Goal: Information Seeking & Learning: Check status

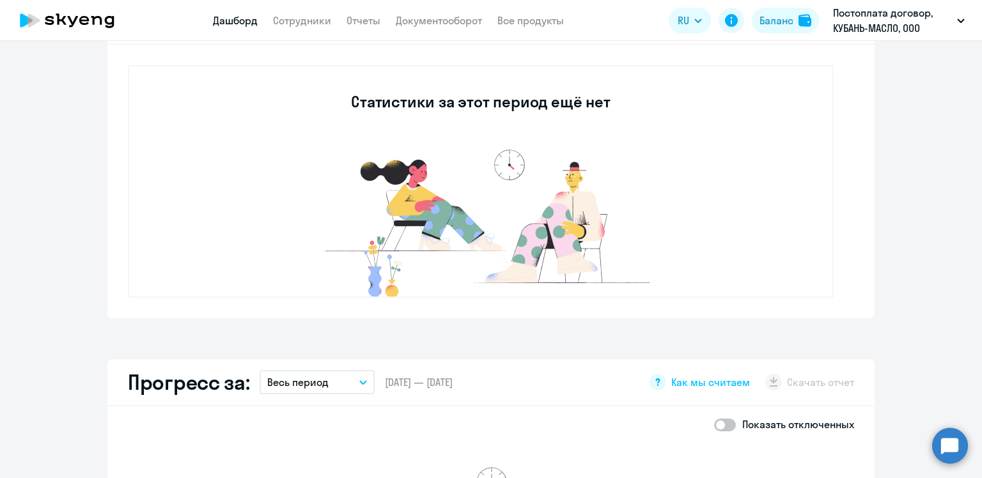
scroll to position [164, 0]
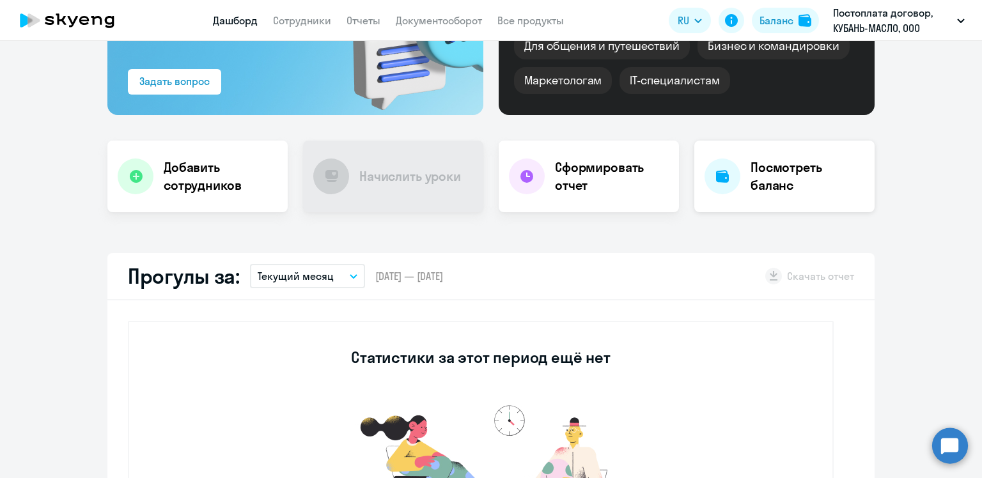
click at [792, 190] on h4 "Посмотреть баланс" at bounding box center [807, 176] width 114 height 36
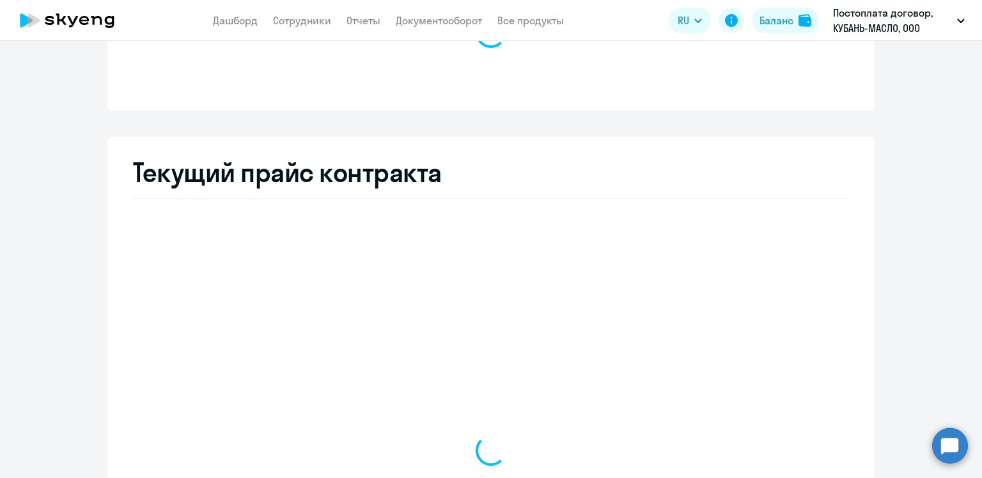
select select "english_adult_not_native_speaker"
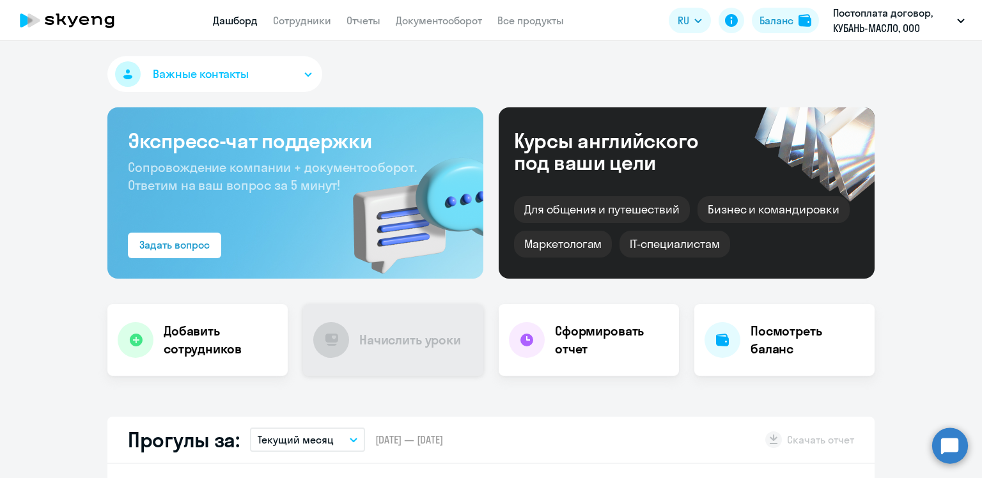
click at [443, 350] on div "Начислить уроки" at bounding box center [393, 340] width 180 height 72
click at [299, 16] on link "Сотрудники" at bounding box center [302, 20] width 58 height 13
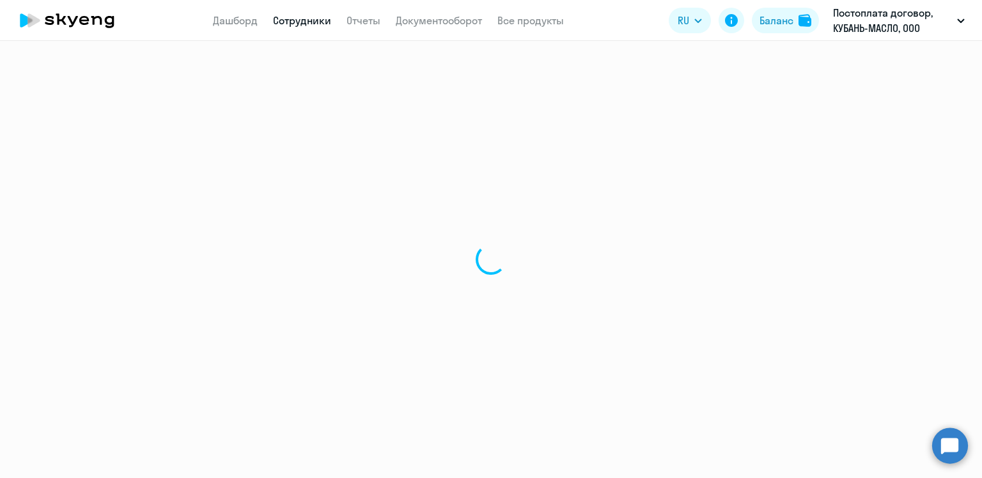
select select "30"
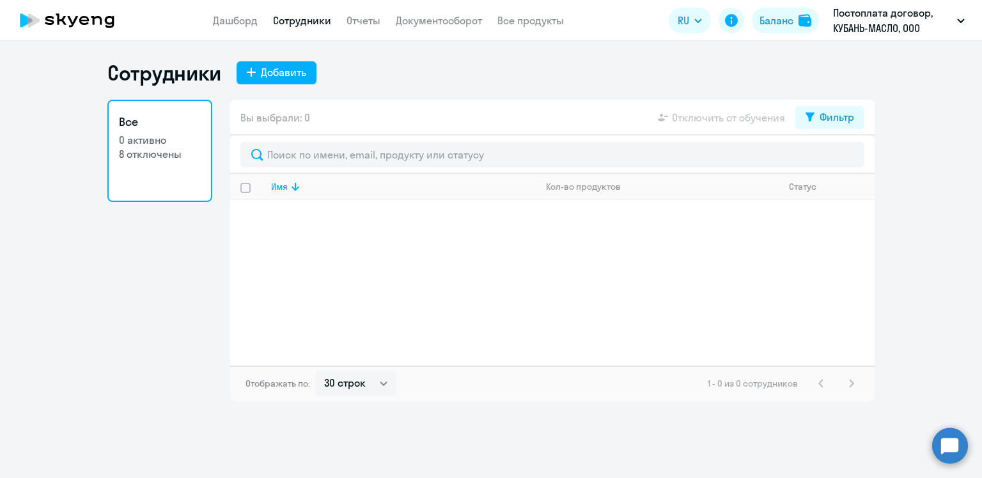
select select "30"
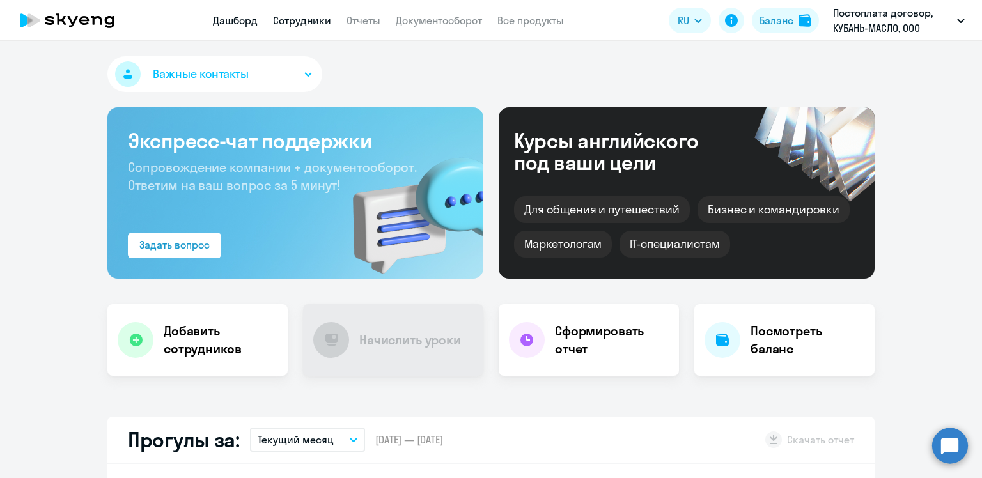
click at [301, 26] on link "Сотрудники" at bounding box center [302, 20] width 58 height 13
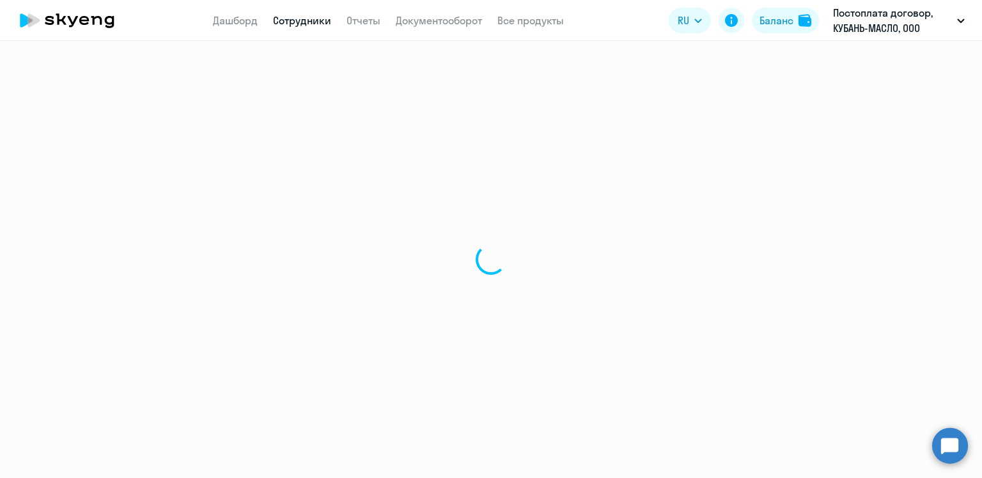
select select "30"
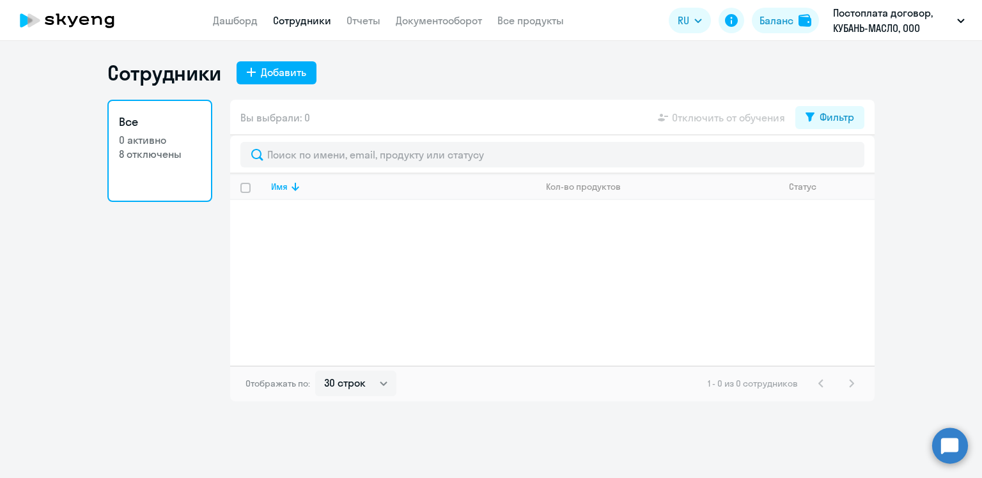
select select "30"
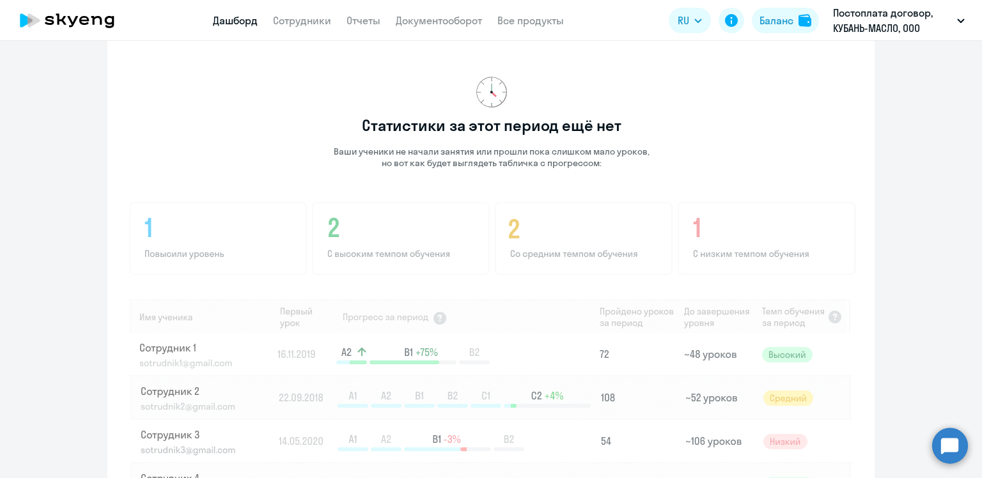
scroll to position [639, 0]
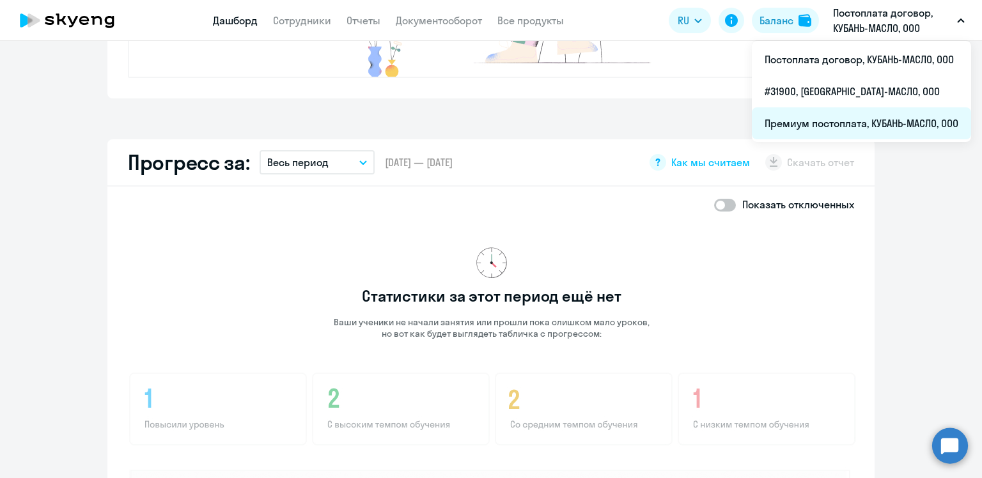
click at [878, 128] on li "Премиум постоплата, КУБАНЬ-МАСЛО, ООО" at bounding box center [860, 123] width 219 height 32
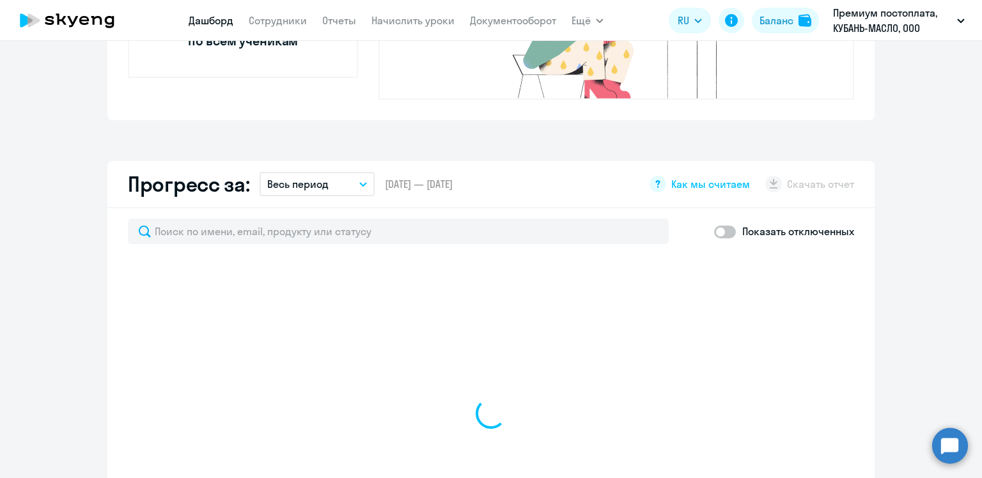
select select "30"
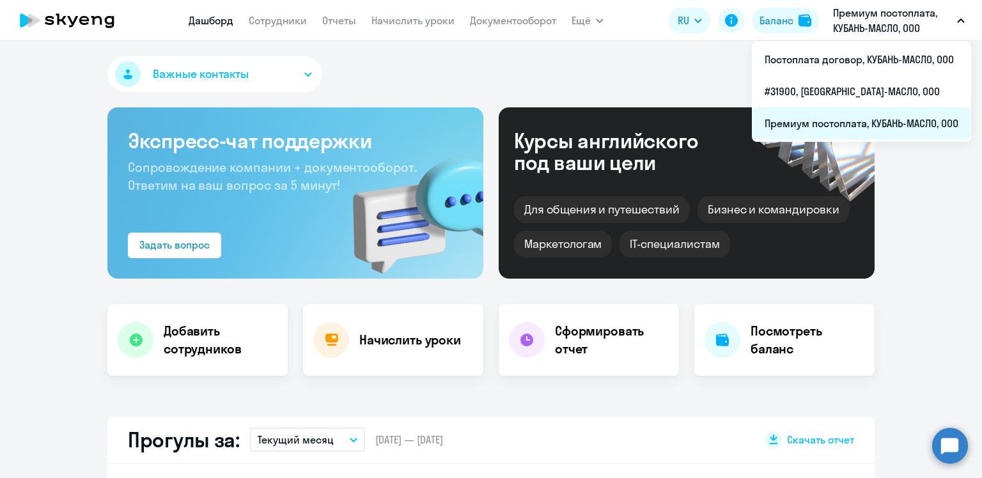
click at [904, 125] on li "Премиум постоплата, КУБАНЬ-МАСЛО, ООО" at bounding box center [860, 123] width 219 height 32
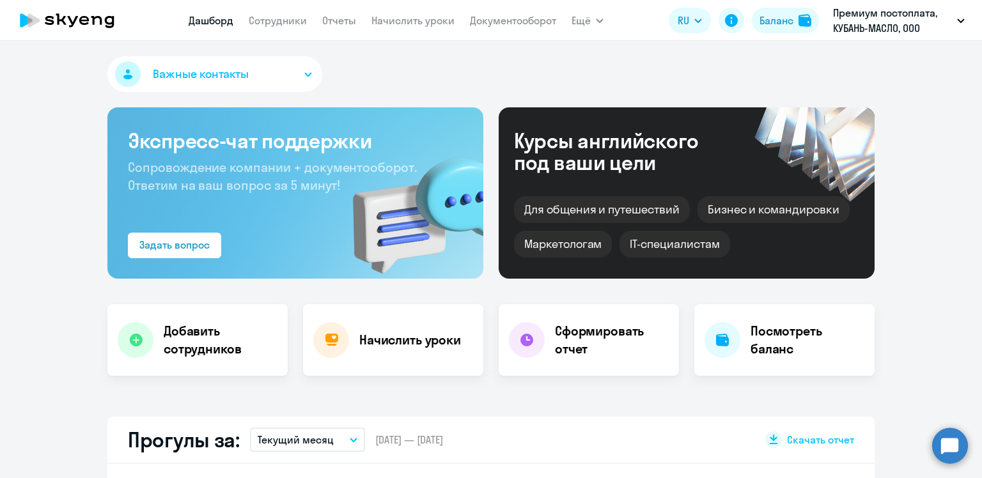
select select "30"
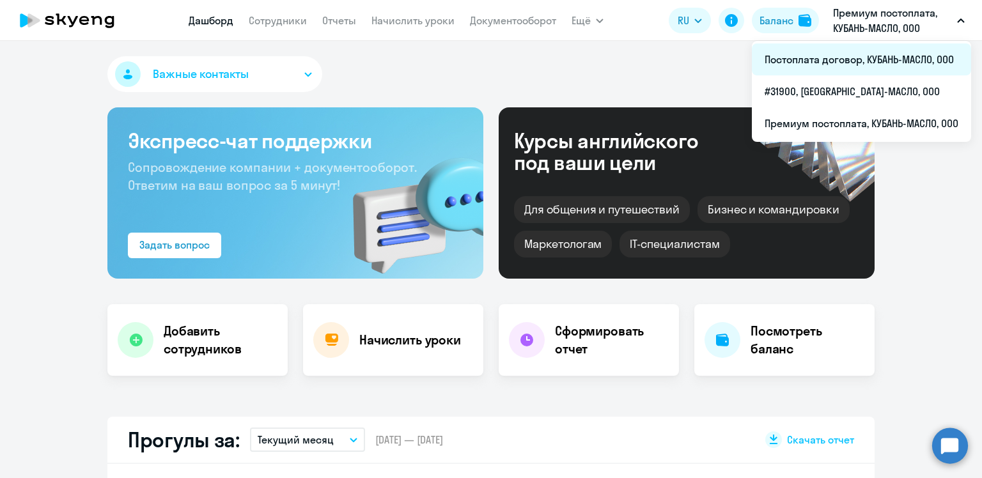
click at [877, 61] on li "Постоплата договор, КУБАНЬ-МАСЛО, ООО" at bounding box center [860, 59] width 219 height 32
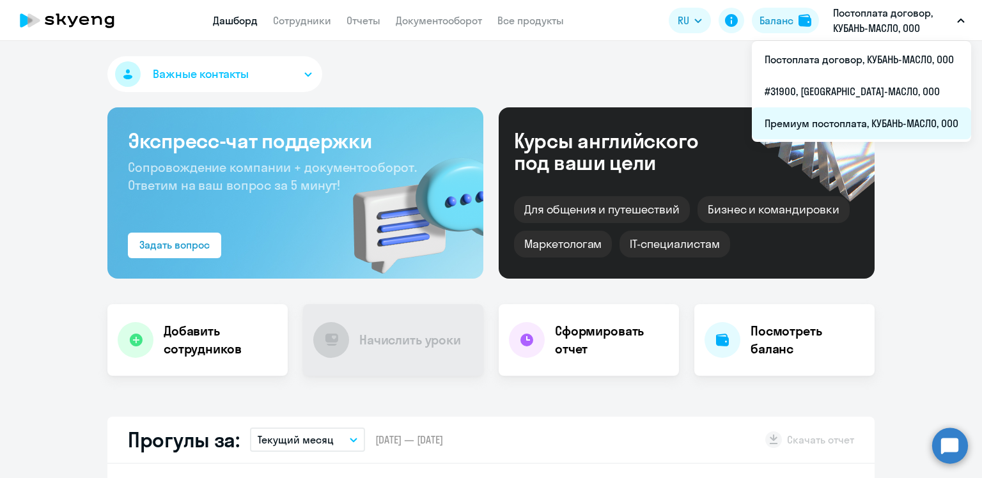
click at [868, 123] on li "Премиум постоплата, КУБАНЬ-МАСЛО, ООО" at bounding box center [860, 123] width 219 height 32
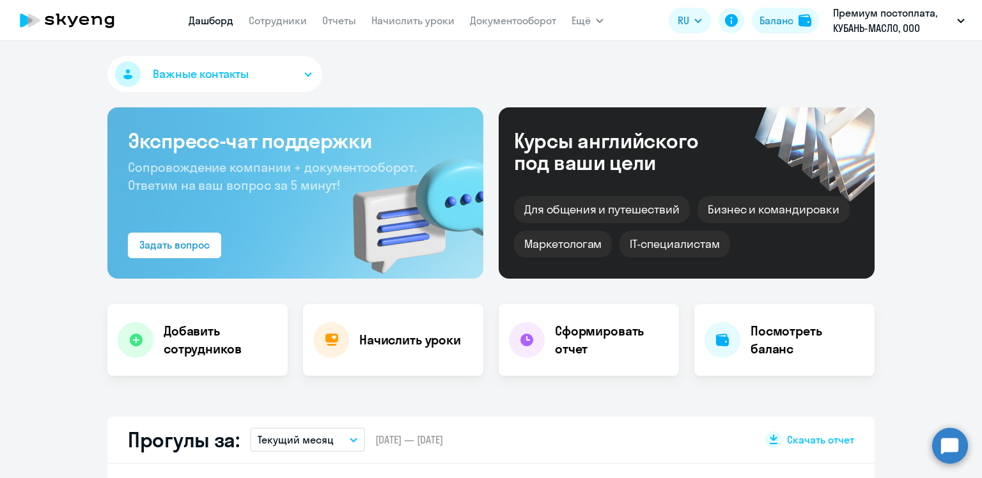
select select "30"
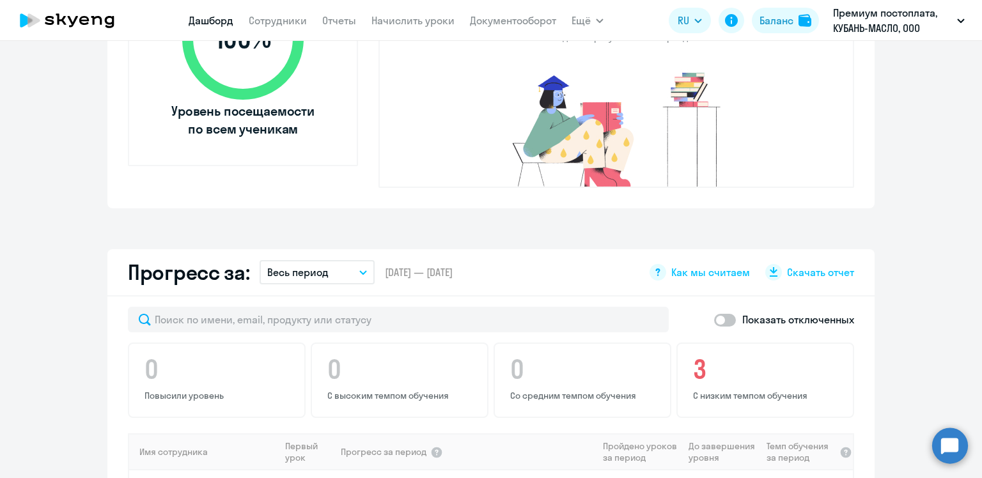
scroll to position [767, 0]
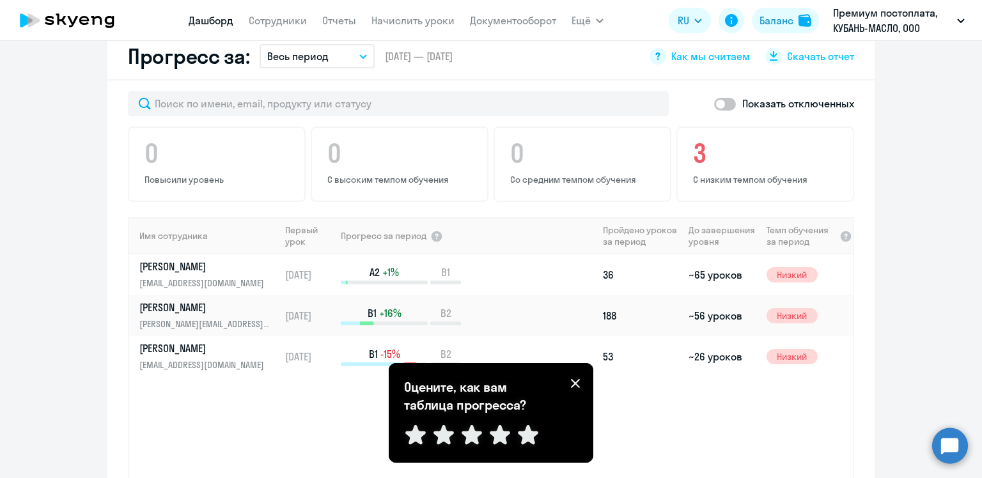
click at [574, 385] on icon at bounding box center [575, 383] width 10 height 10
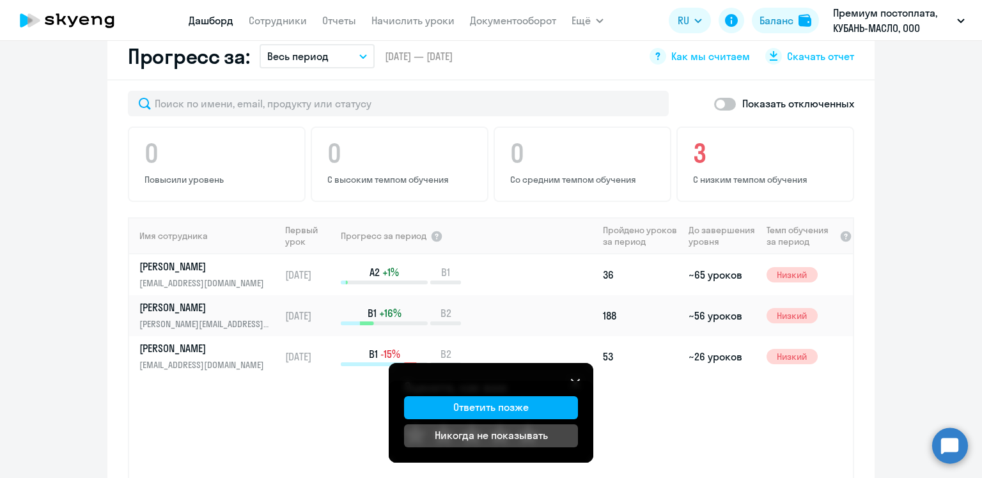
click at [680, 410] on div "Имя сотрудника Первый урок Прогресс за период Пройдено уроков за период До заве…" at bounding box center [490, 350] width 723 height 267
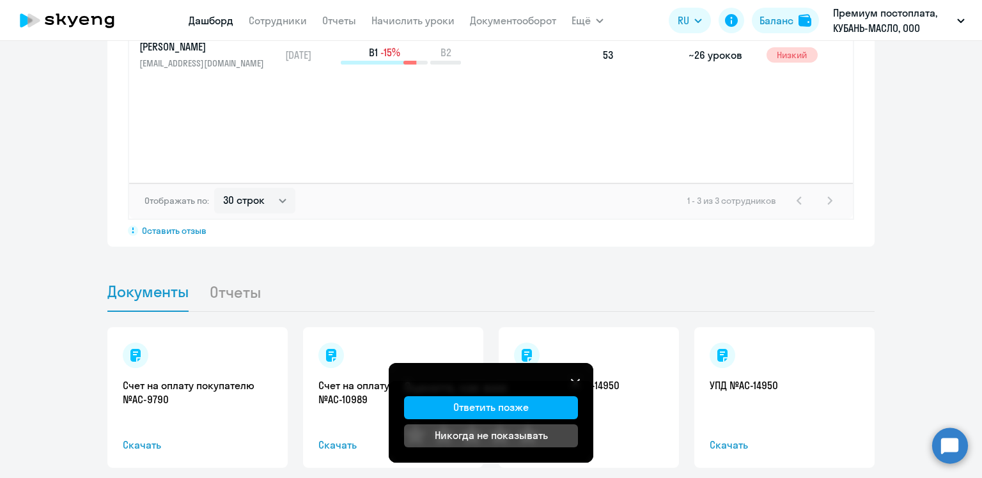
scroll to position [1107, 0]
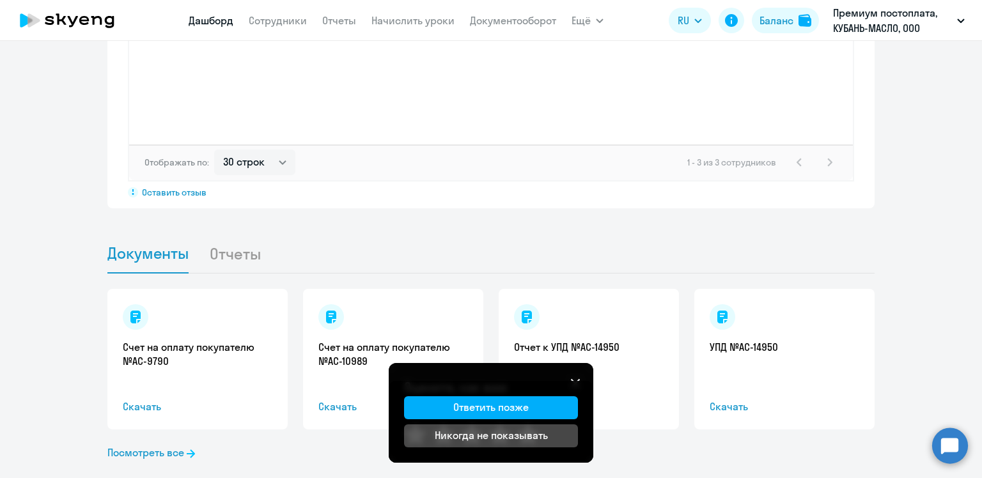
click at [683, 456] on div "Счет на оплату покупателю №AC-9790 Скачать Счет на оплату покупателю №AC-10989 …" at bounding box center [490, 386] width 767 height 227
click at [540, 406] on button "Ответить позже" at bounding box center [491, 407] width 174 height 23
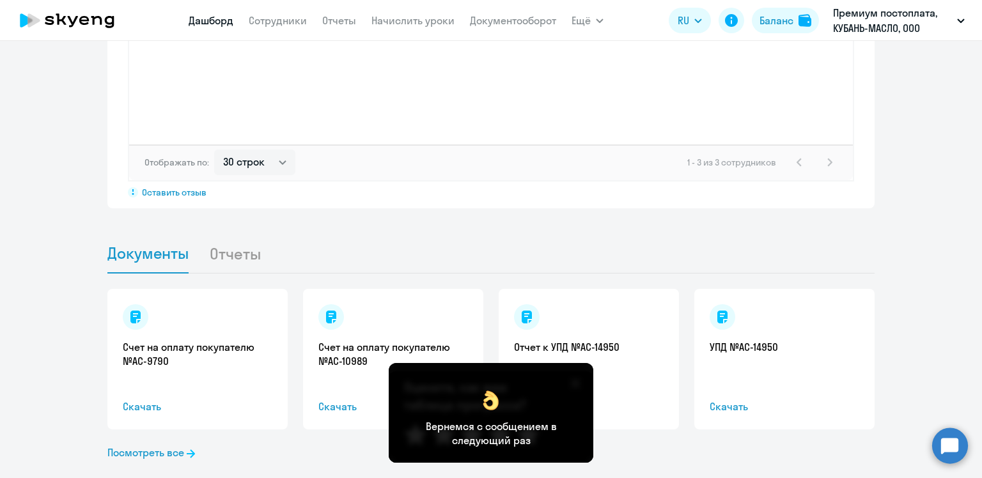
click at [726, 449] on div "Счет на оплату покупателю №AC-9790 Скачать Счет на оплату покупателю №AC-10989 …" at bounding box center [490, 386] width 767 height 227
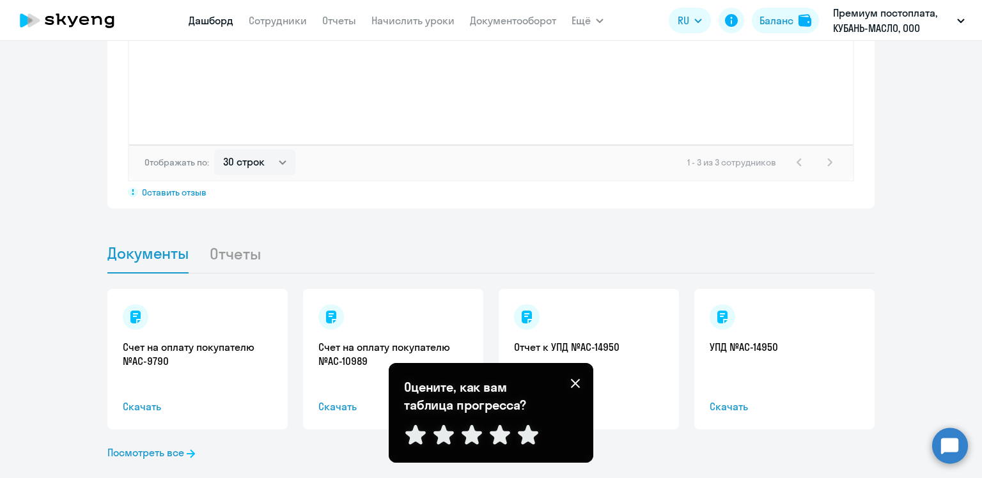
click at [574, 380] on icon at bounding box center [575, 383] width 10 height 10
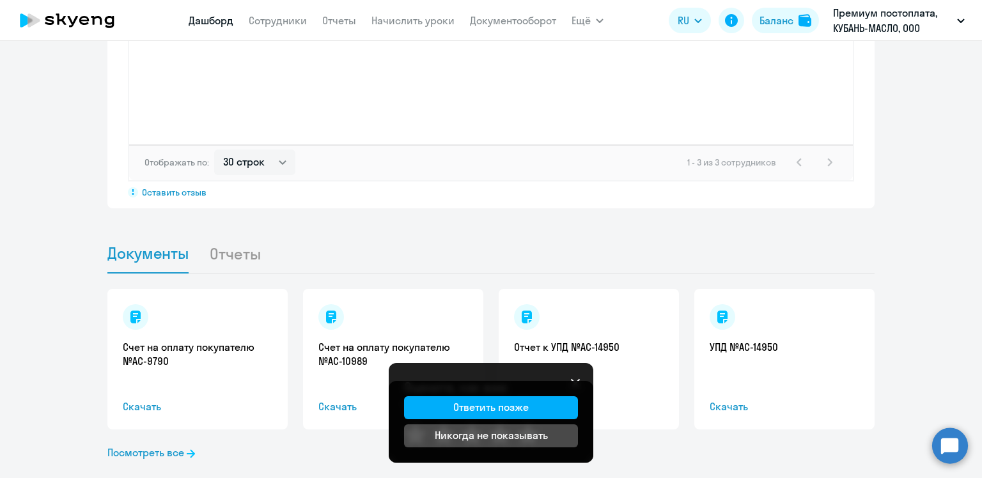
click at [649, 445] on div "Посмотреть все" at bounding box center [490, 452] width 767 height 15
click at [550, 403] on button "Ответить позже" at bounding box center [491, 407] width 174 height 23
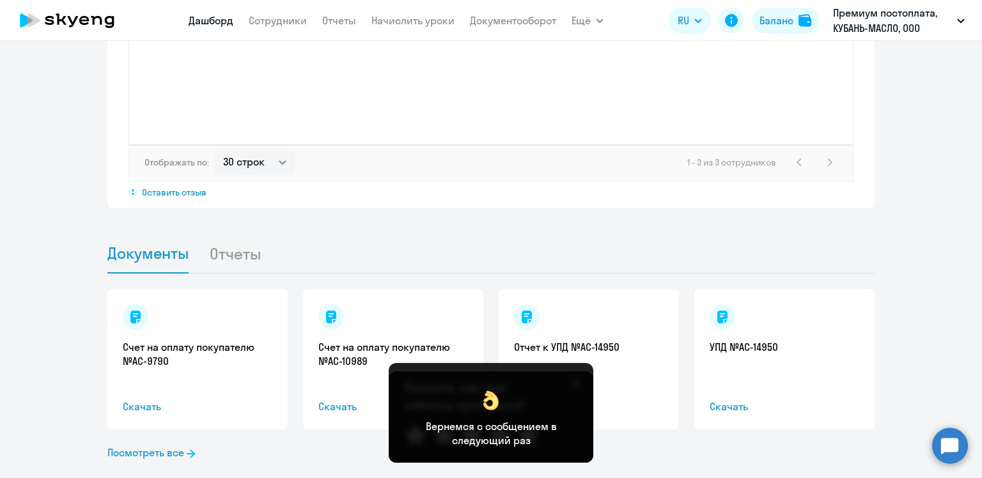
scroll to position [787, 0]
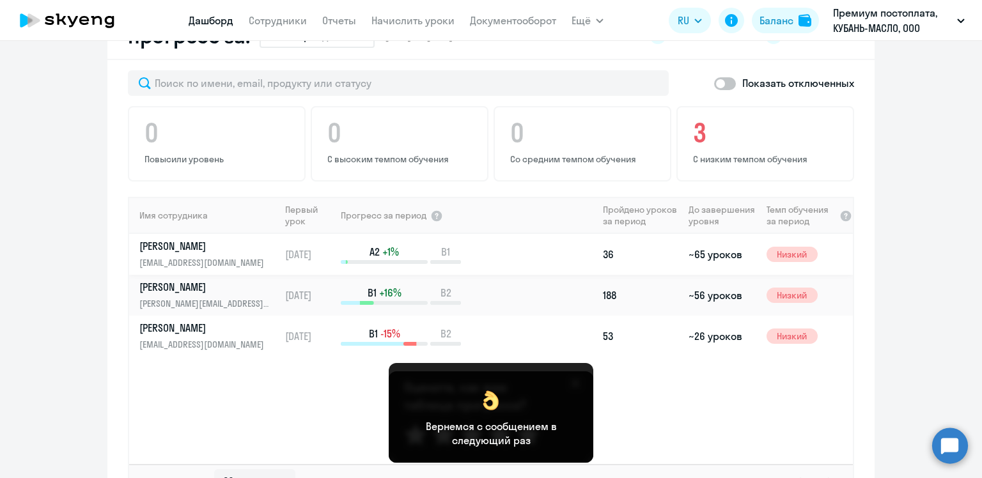
click at [231, 239] on p "[PERSON_NAME]" at bounding box center [205, 246] width 132 height 14
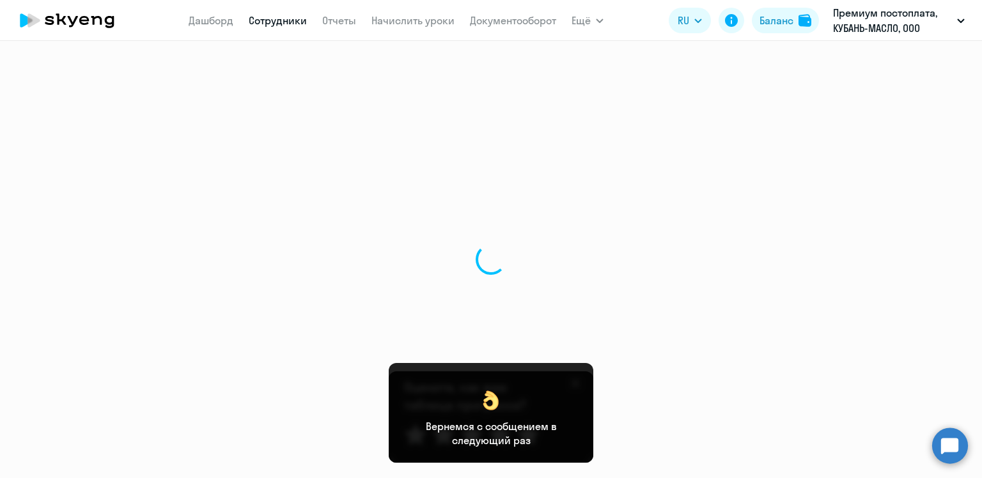
select select "english"
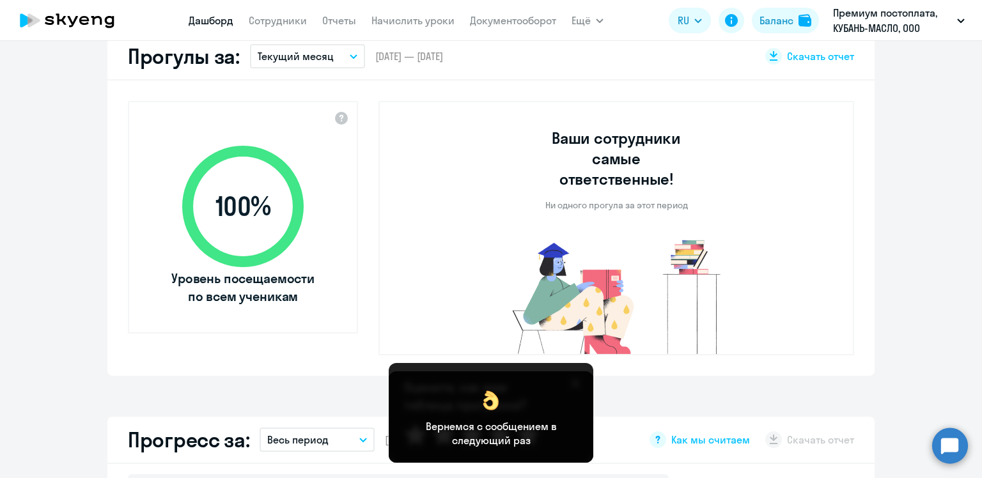
select select "30"
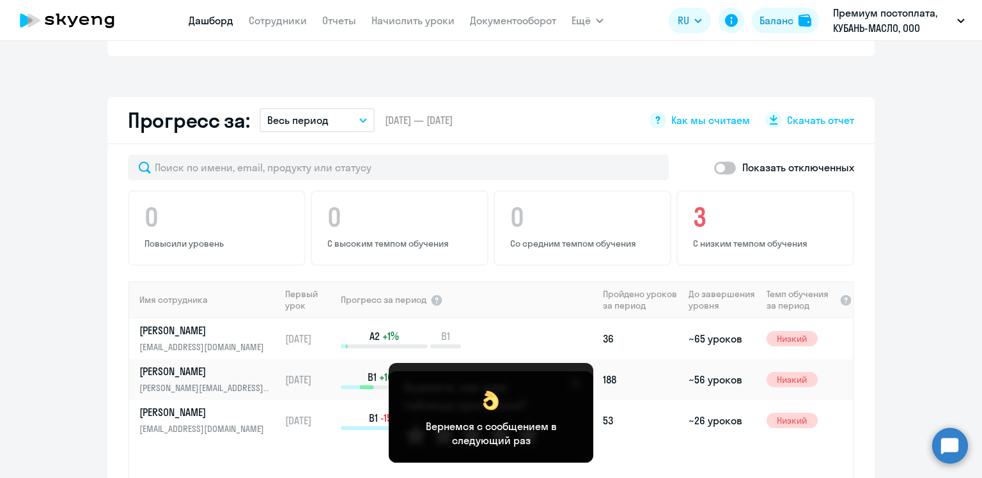
scroll to position [895, 0]
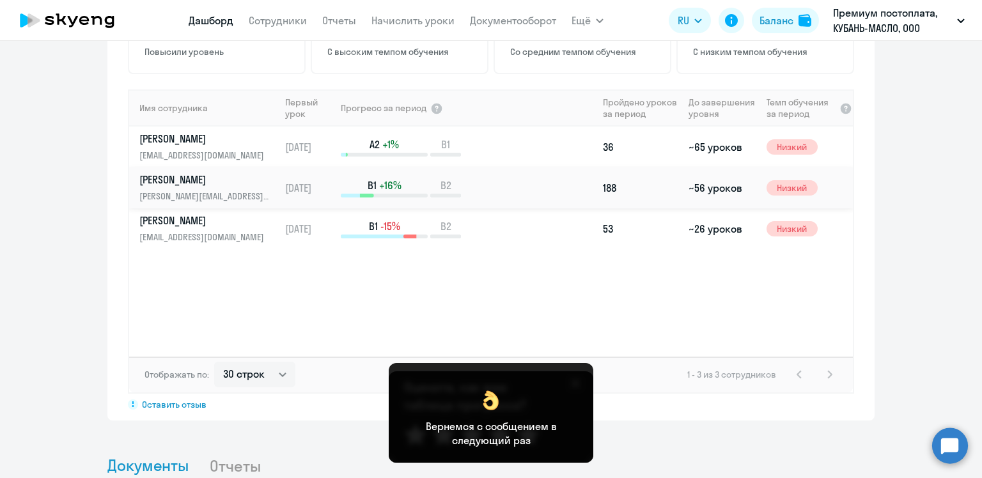
click at [189, 189] on p "[PERSON_NAME][EMAIL_ADDRESS][DOMAIN_NAME]" at bounding box center [205, 196] width 132 height 14
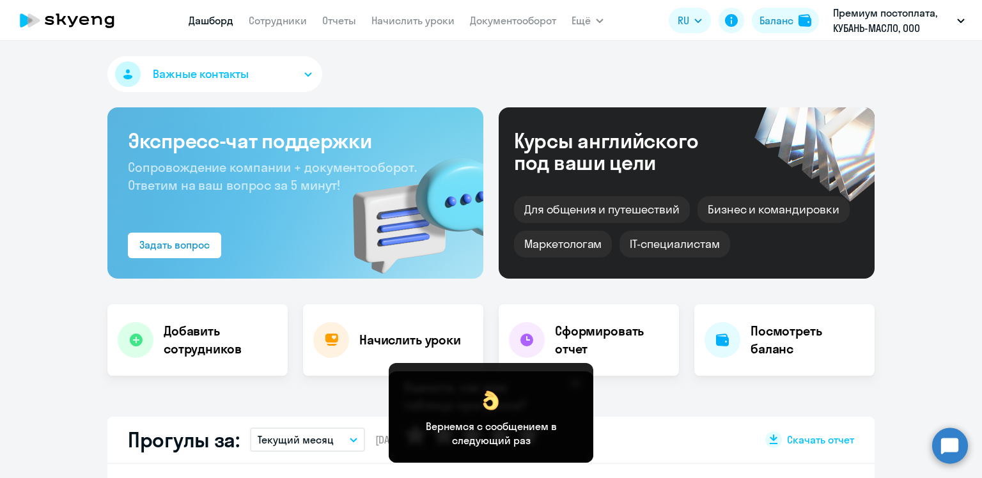
select select "english"
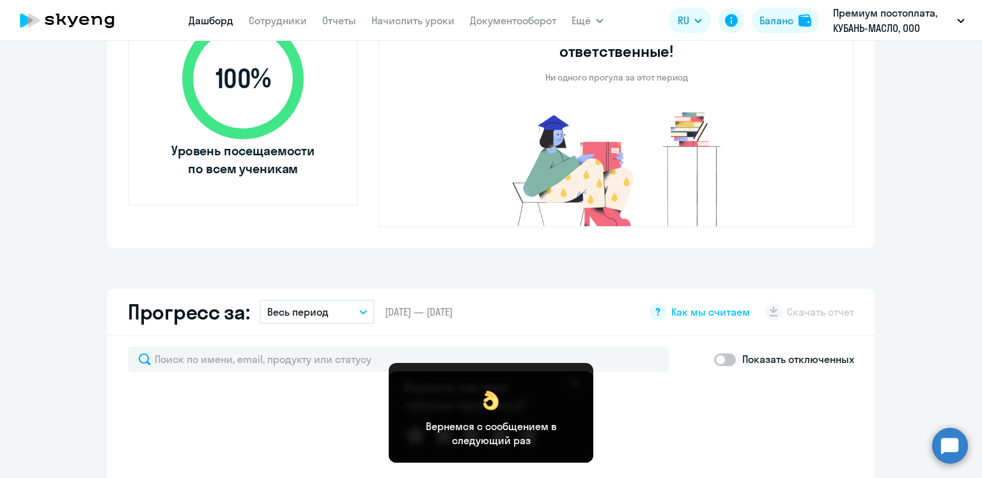
select select "30"
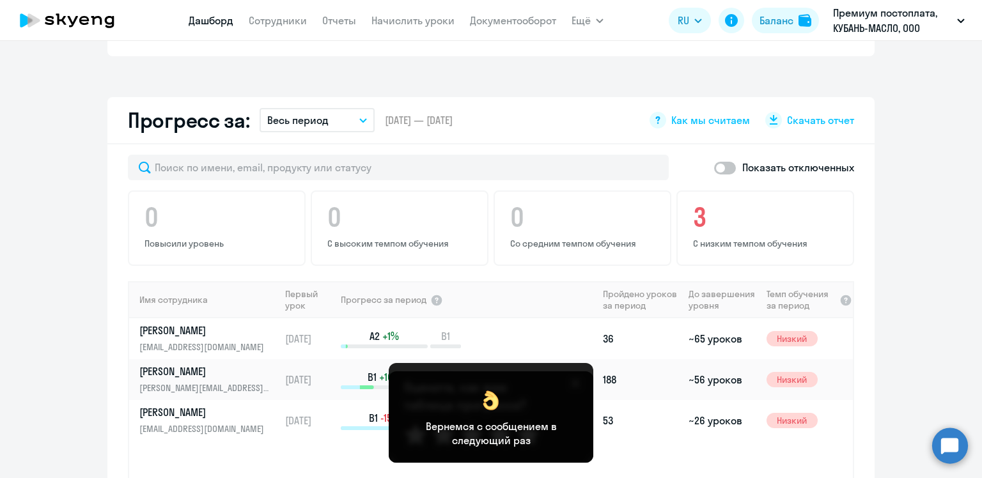
scroll to position [831, 0]
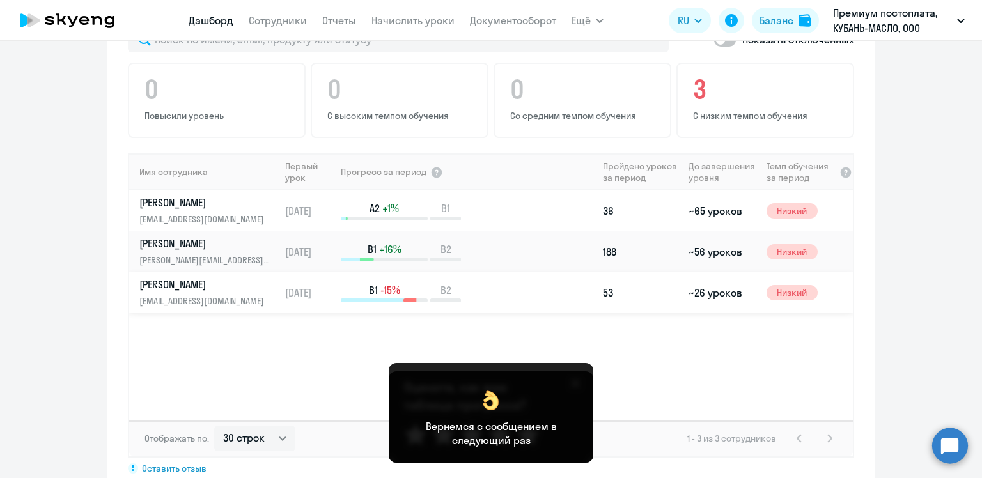
click at [210, 277] on p "[PERSON_NAME]" at bounding box center [205, 284] width 132 height 14
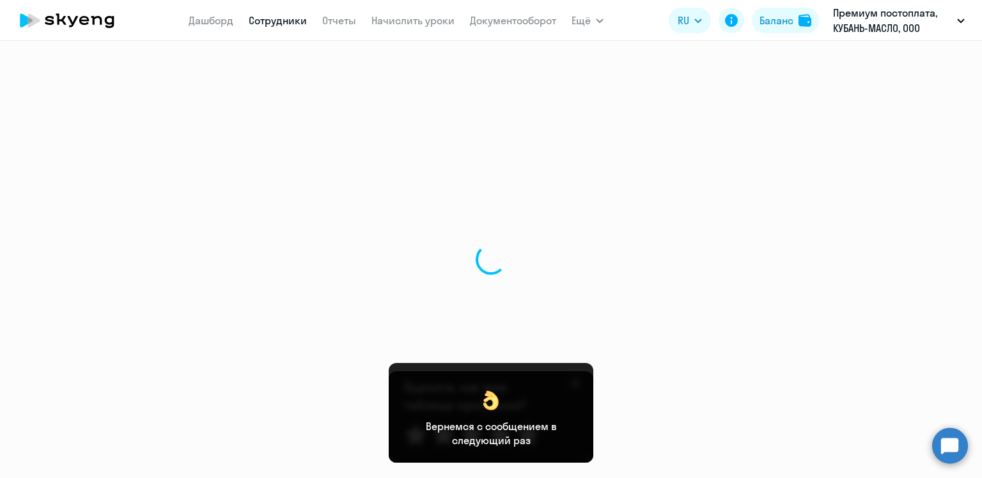
select select "english"
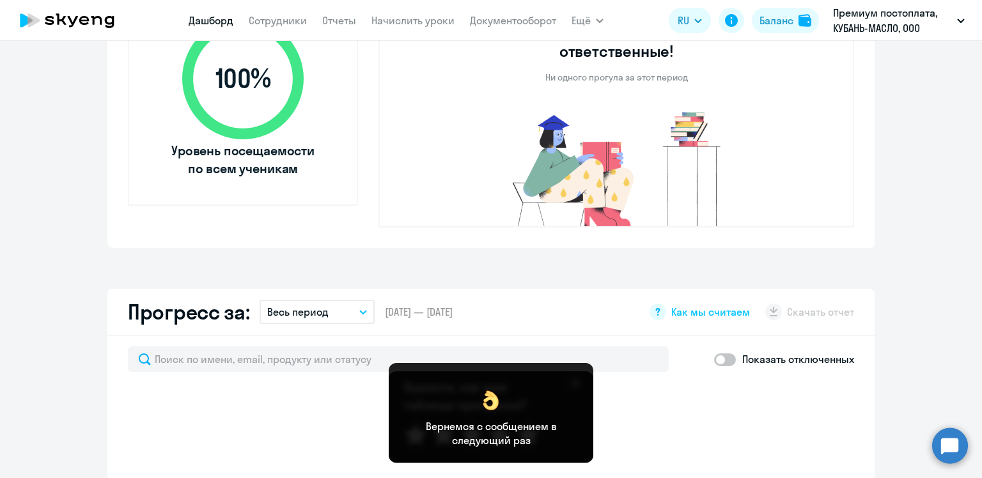
select select "30"
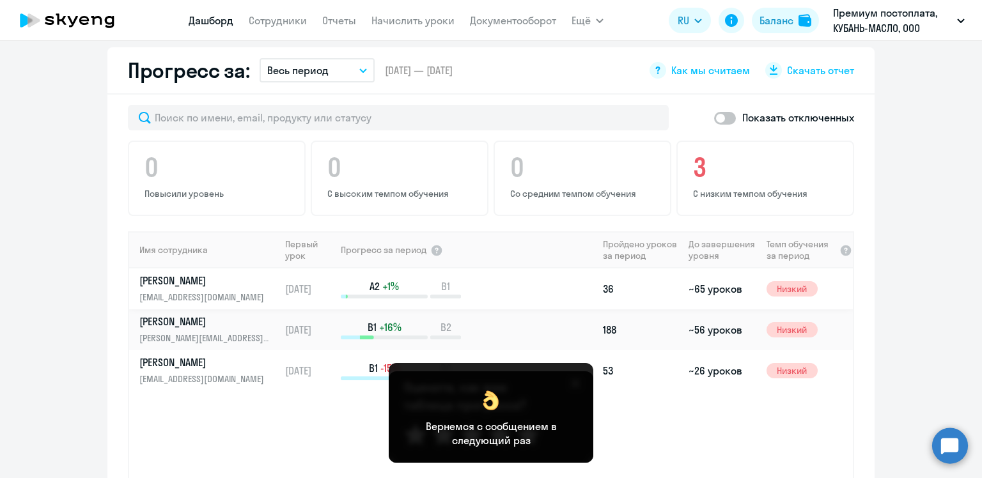
scroll to position [831, 0]
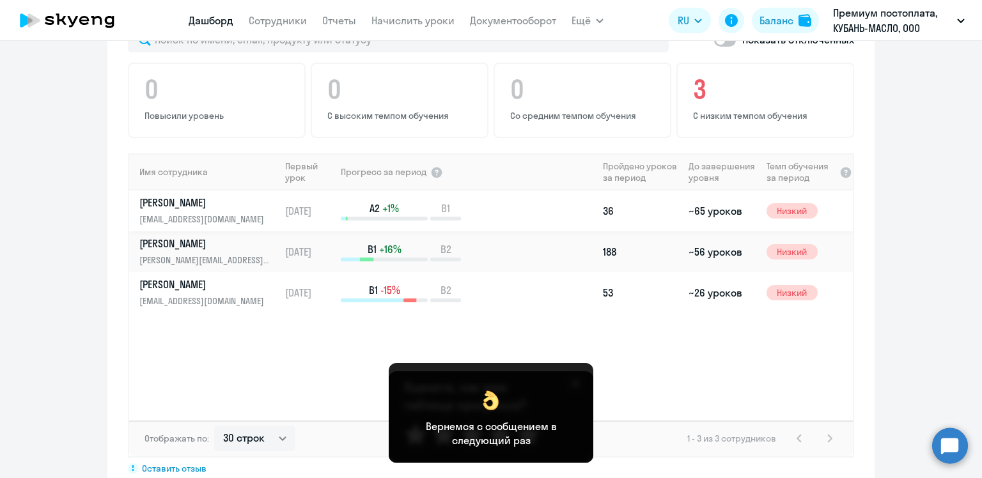
click at [166, 196] on p "[PERSON_NAME]" at bounding box center [205, 203] width 132 height 14
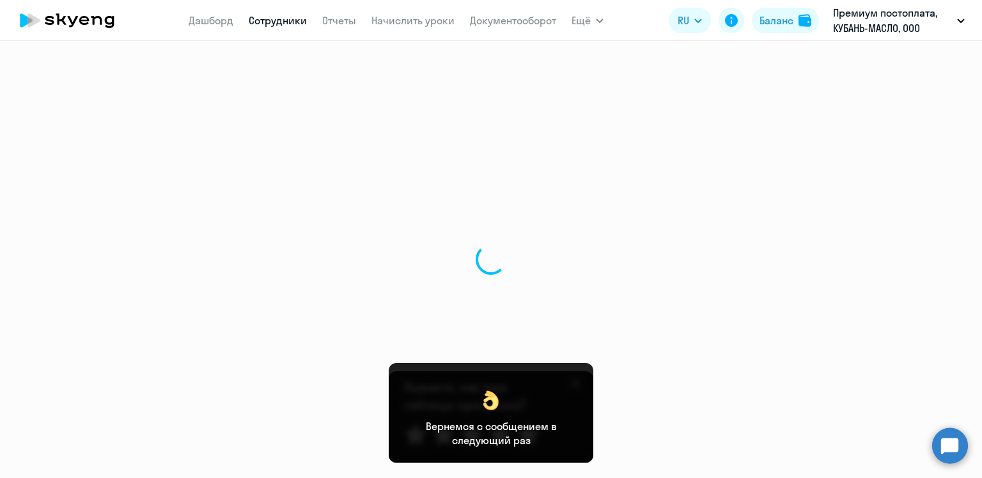
select select "english"
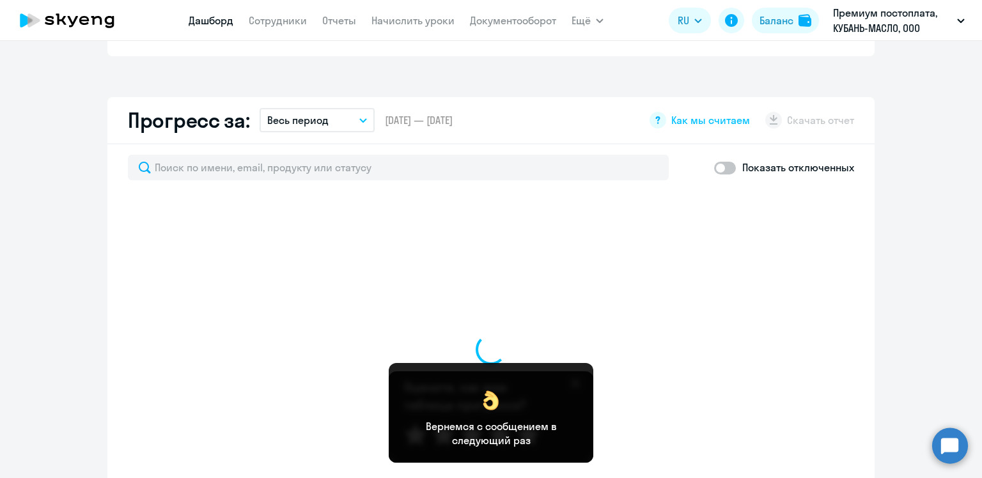
select select "30"
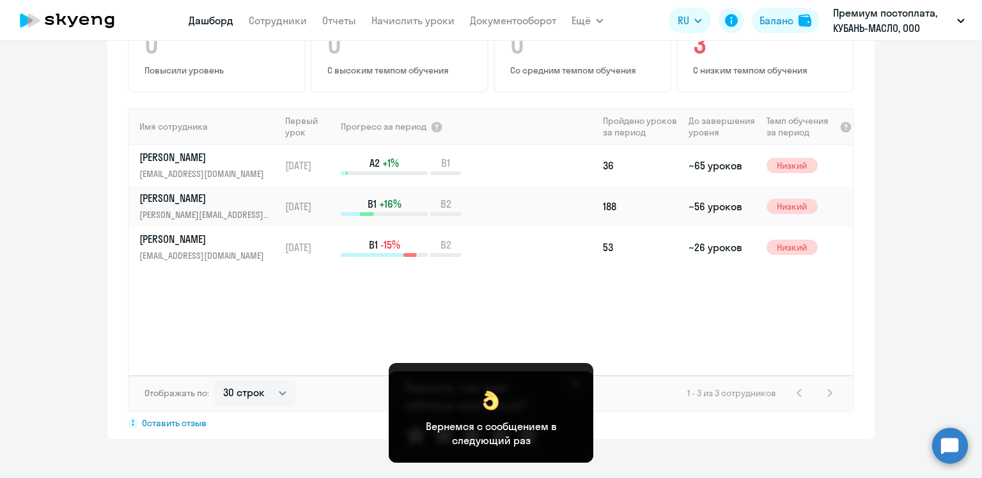
scroll to position [959, 0]
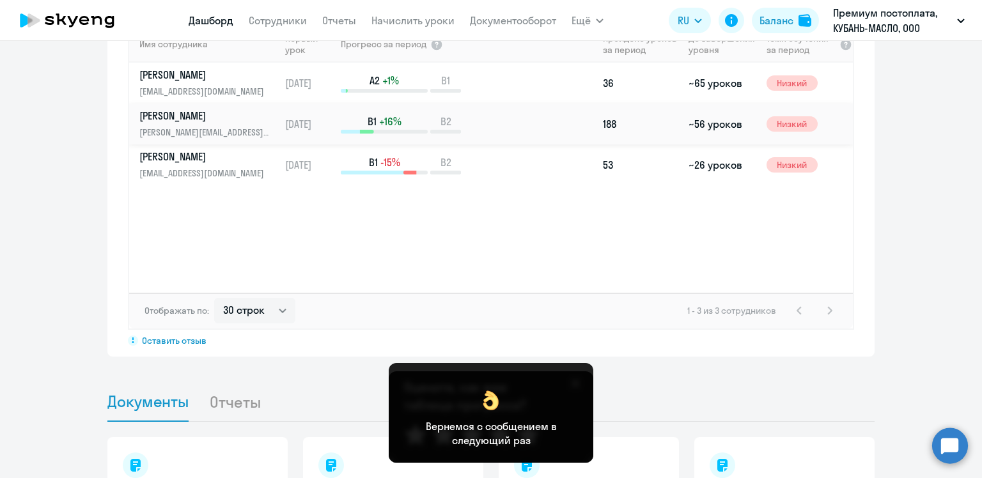
click at [171, 109] on link "[PERSON_NAME] Эдуард Черменович [EMAIL_ADDRESS][DOMAIN_NAME]" at bounding box center [209, 124] width 140 height 31
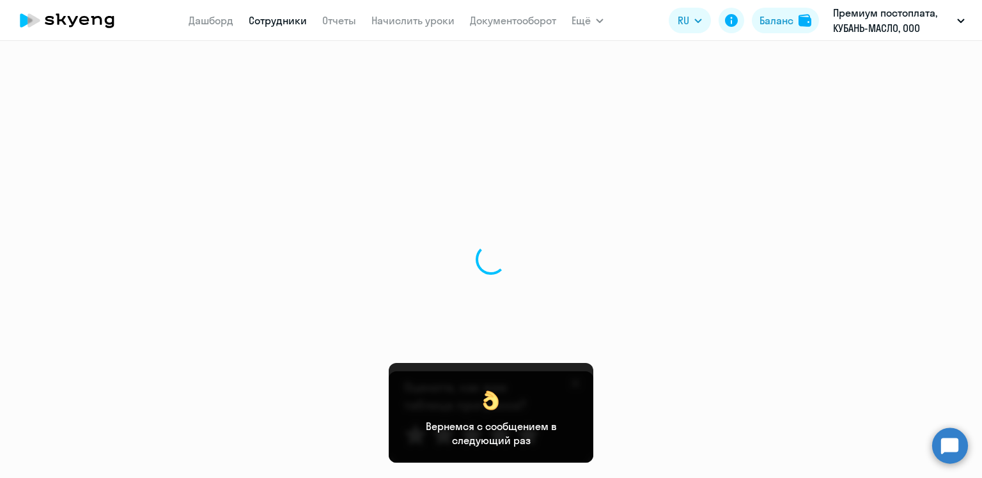
select select "english"
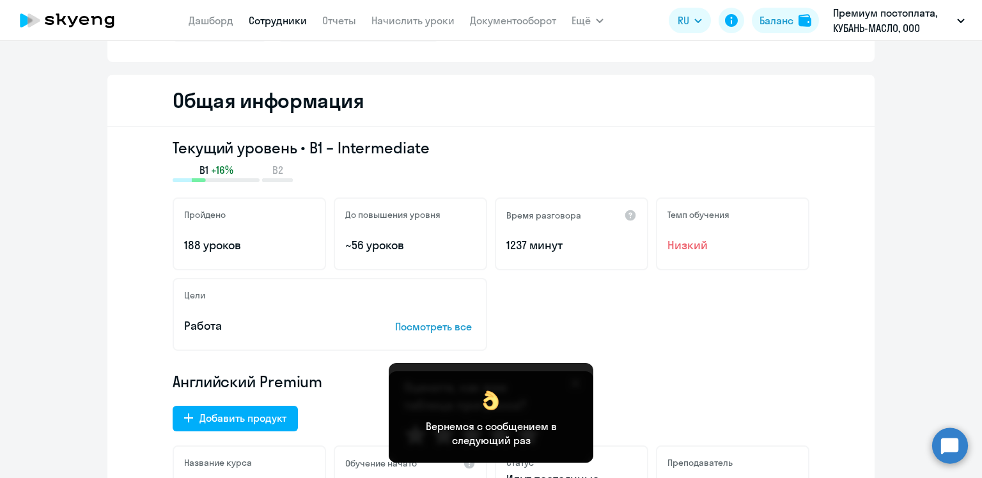
scroll to position [256, 0]
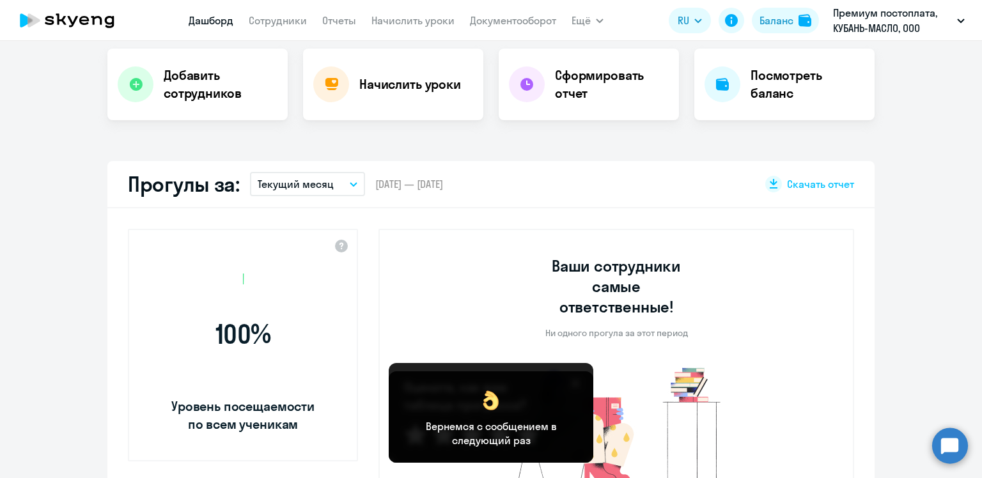
scroll to position [345, 0]
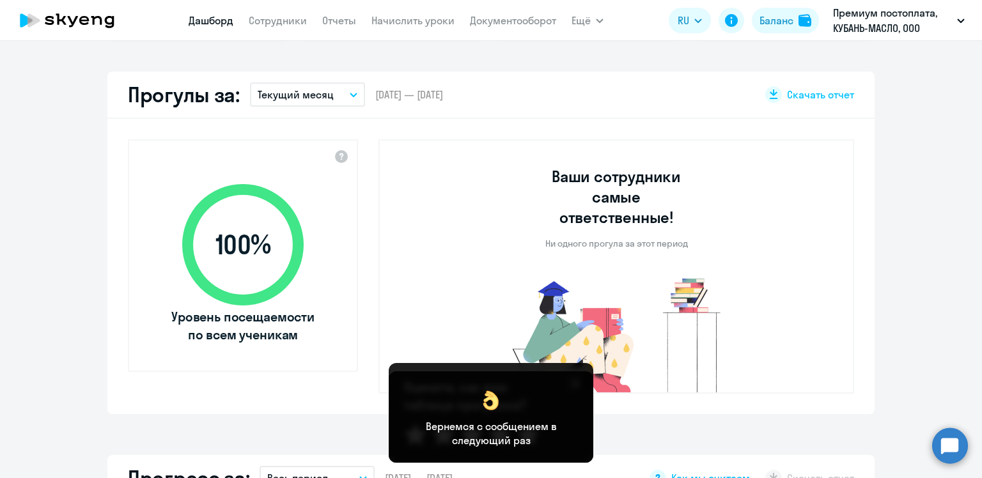
select select "30"
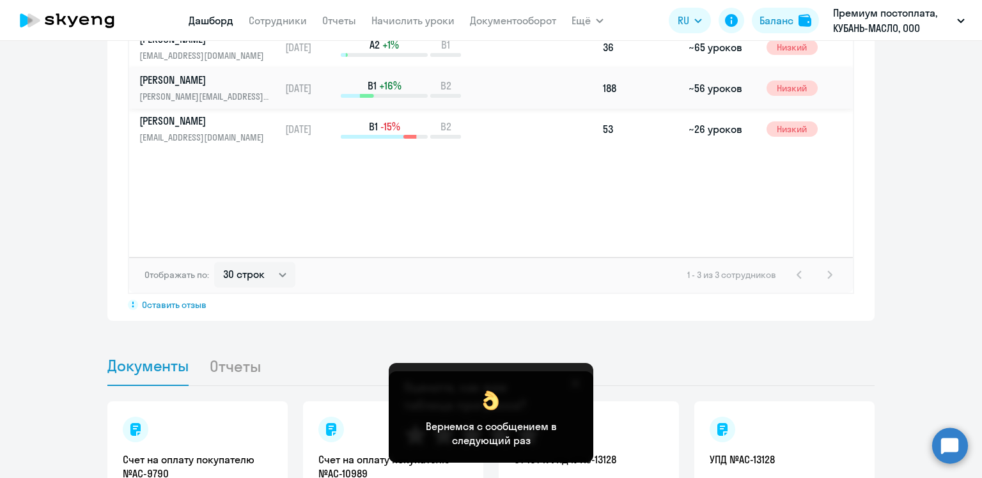
scroll to position [1107, 0]
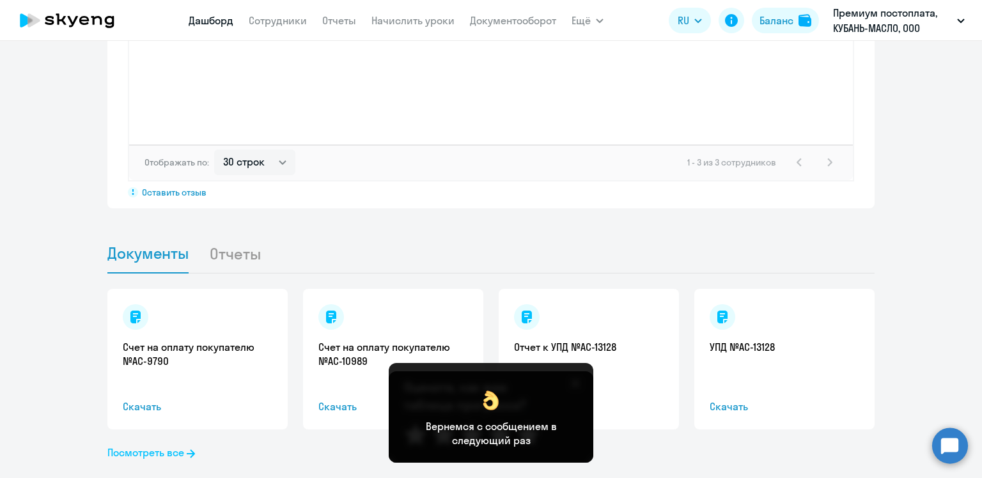
click at [161, 445] on link "Посмотреть все" at bounding box center [151, 452] width 88 height 15
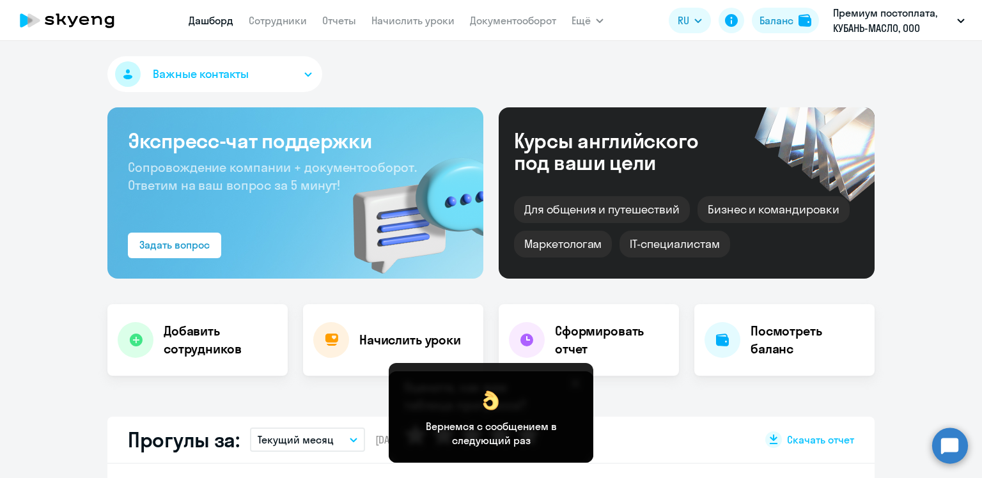
select select "30"
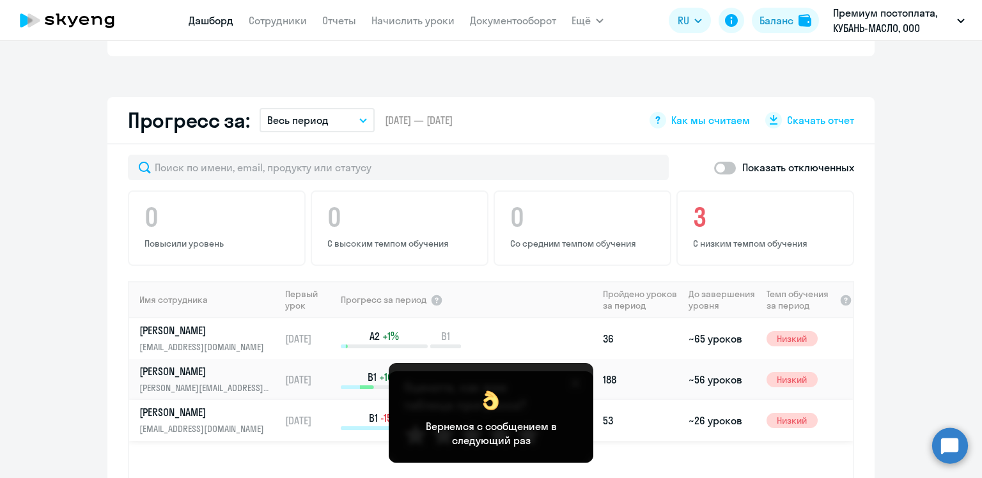
scroll to position [639, 0]
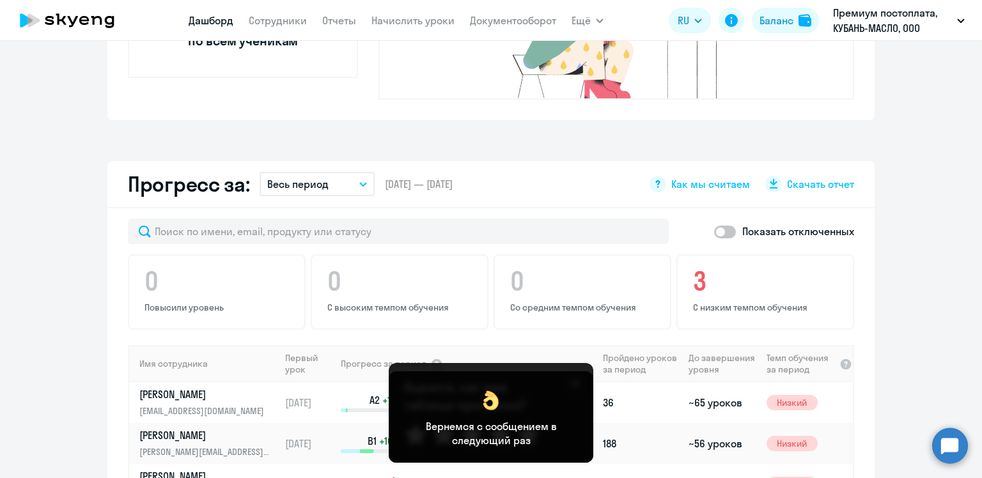
click at [820, 224] on p "Показать отключенных" at bounding box center [798, 231] width 112 height 15
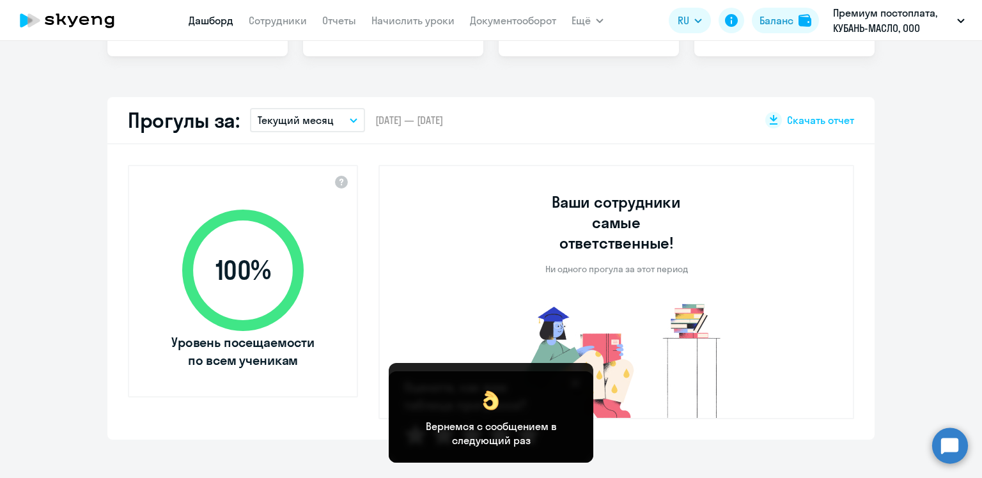
scroll to position [511, 0]
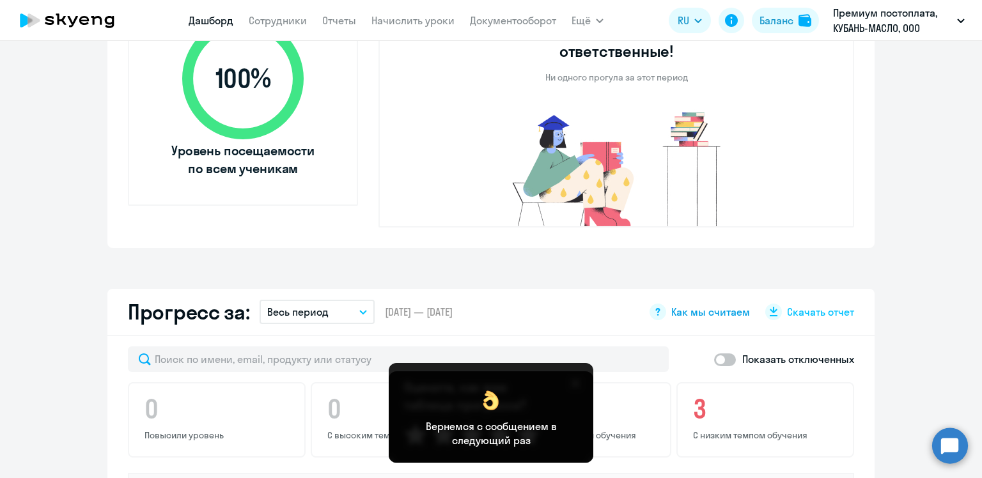
click at [686, 305] on span "Как мы считаем" at bounding box center [710, 312] width 79 height 14
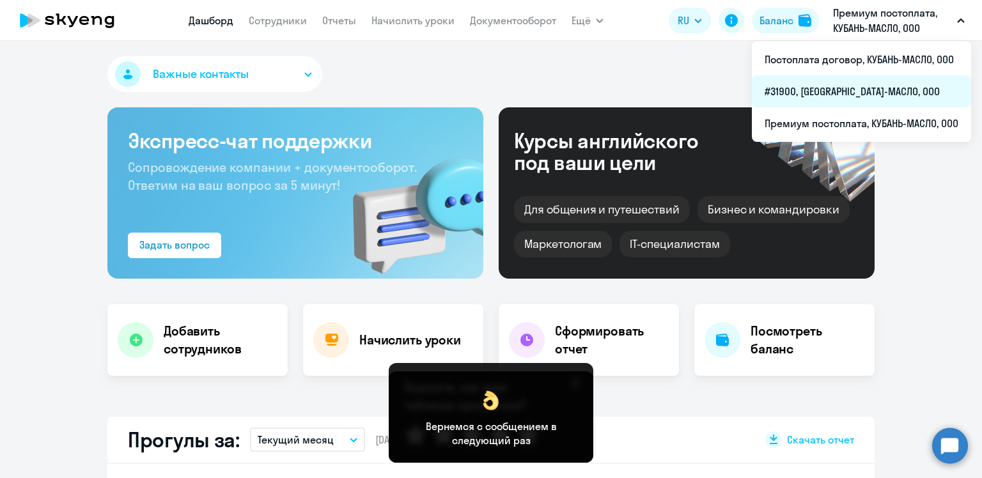
click at [841, 93] on li "#31900, [GEOGRAPHIC_DATA]-МАСЛО, ООО" at bounding box center [860, 91] width 219 height 32
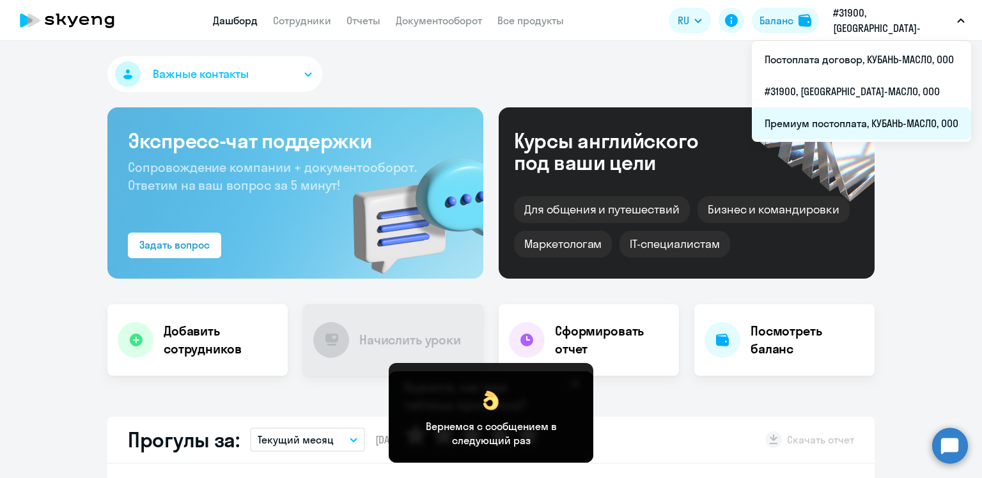
click at [886, 125] on li "Премиум постоплата, КУБАНЬ-МАСЛО, ООО" at bounding box center [860, 123] width 219 height 32
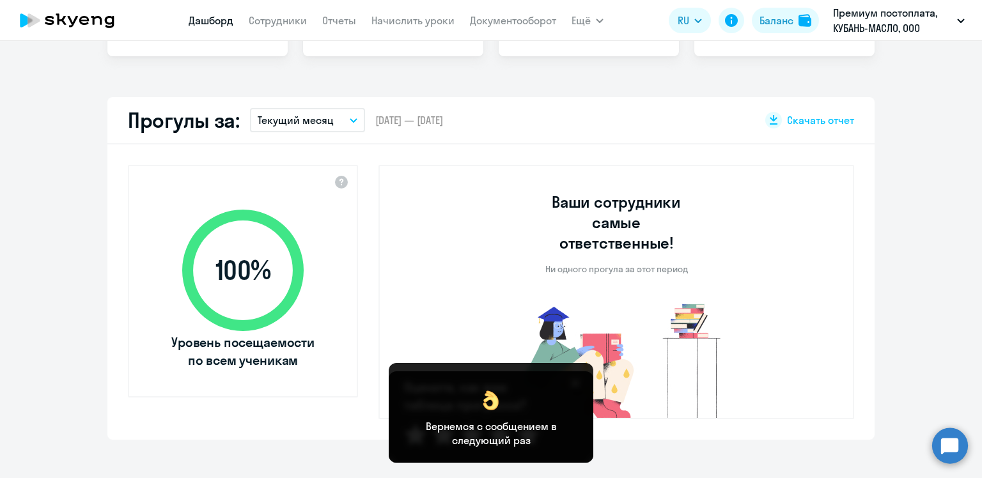
select select "30"
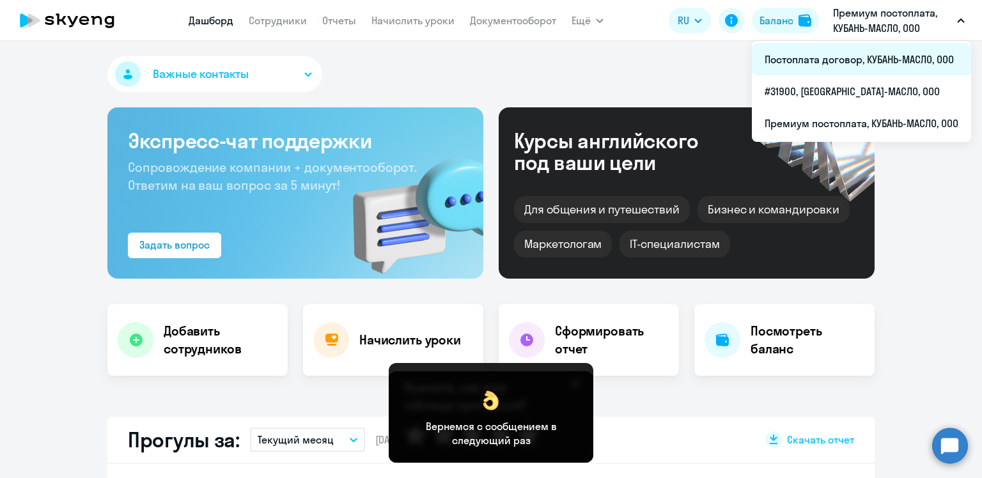
click at [890, 61] on li "Постоплата договор, КУБАНЬ-МАСЛО, ООО" at bounding box center [860, 59] width 219 height 32
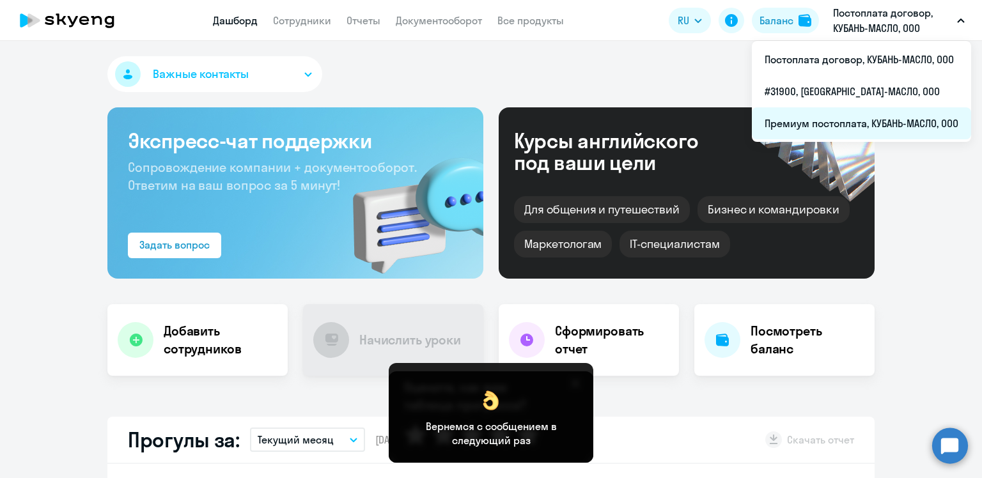
click at [863, 121] on li "Премиум постоплата, КУБАНЬ-МАСЛО, ООО" at bounding box center [860, 123] width 219 height 32
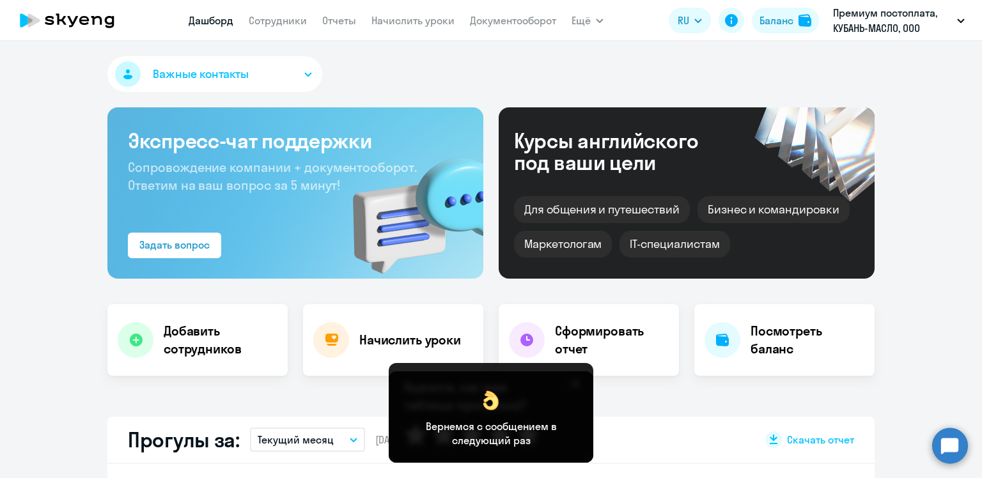
select select "30"
